Goal: Navigation & Orientation: Find specific page/section

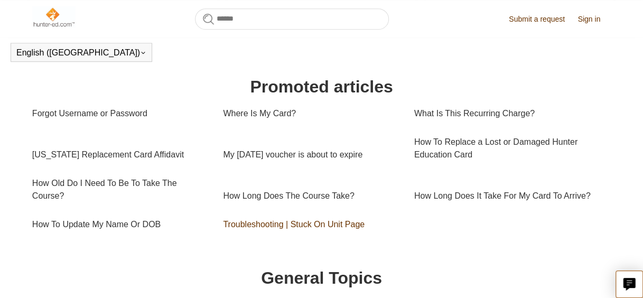
scroll to position [370, 0]
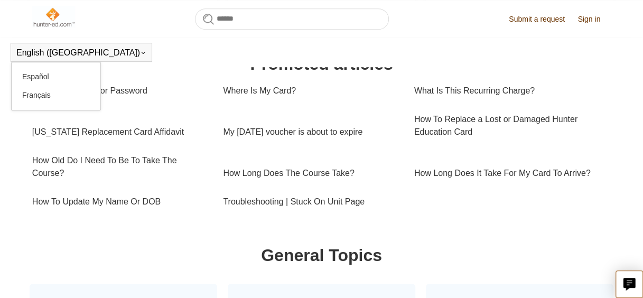
click at [140, 53] on icon at bounding box center [143, 53] width 6 height 6
click at [122, 51] on header "English ([GEOGRAPHIC_DATA]) Español [DEMOGRAPHIC_DATA]" at bounding box center [321, 53] width 643 height 30
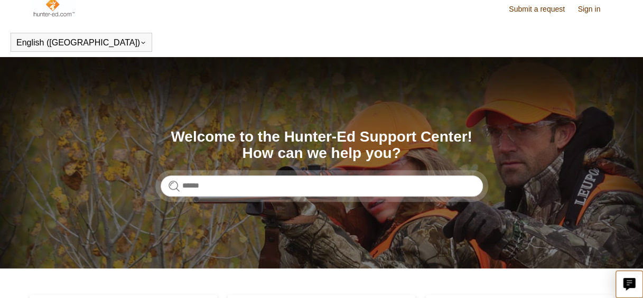
scroll to position [0, 0]
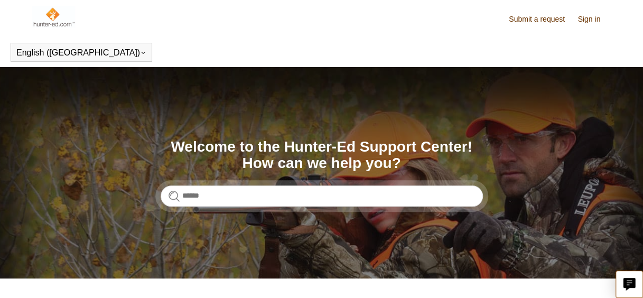
click at [583, 21] on link "Sign in" at bounding box center [593, 19] width 33 height 11
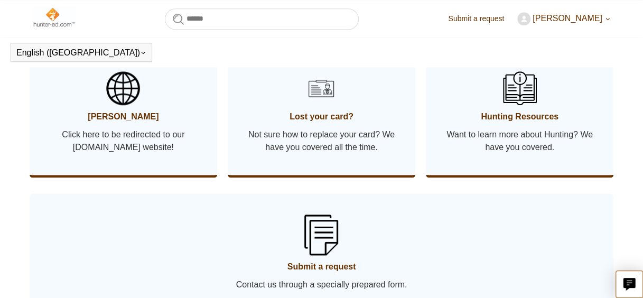
scroll to position [604, 0]
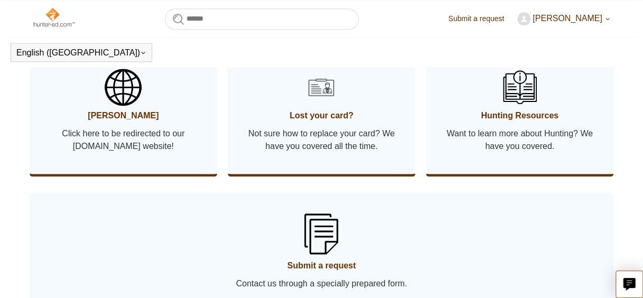
click at [129, 106] on img at bounding box center [123, 87] width 37 height 37
